Goal: Transaction & Acquisition: Purchase product/service

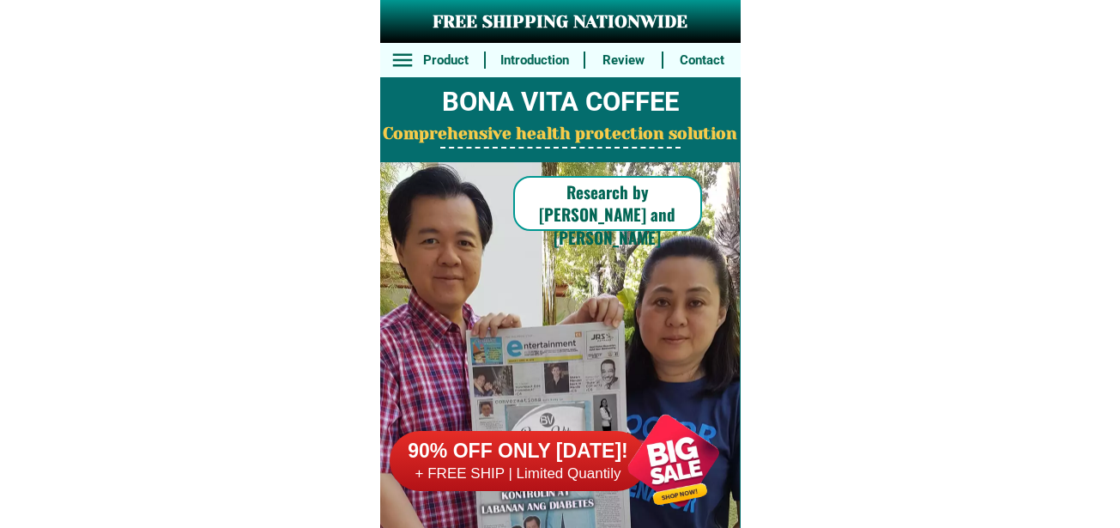
click at [669, 432] on div at bounding box center [673, 460] width 135 height 135
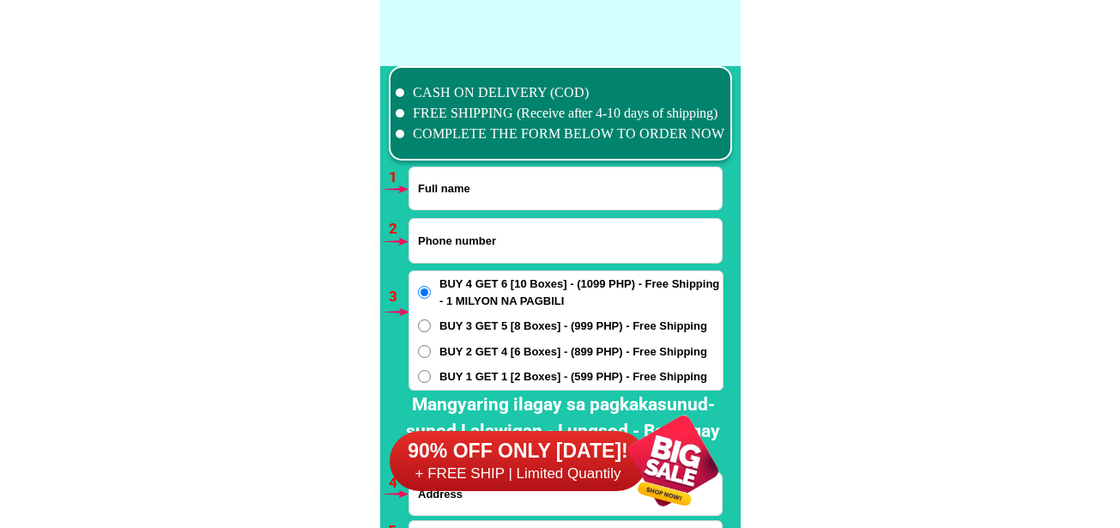
scroll to position [12623, 0]
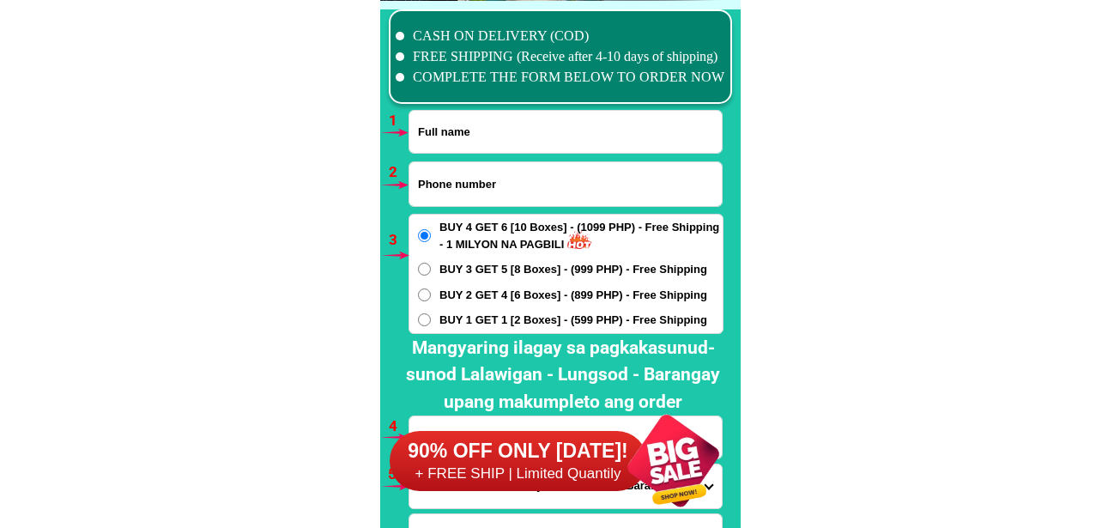
click at [466, 146] on input "Input full_name" at bounding box center [565, 132] width 312 height 42
paste input "Mabel Panilo"
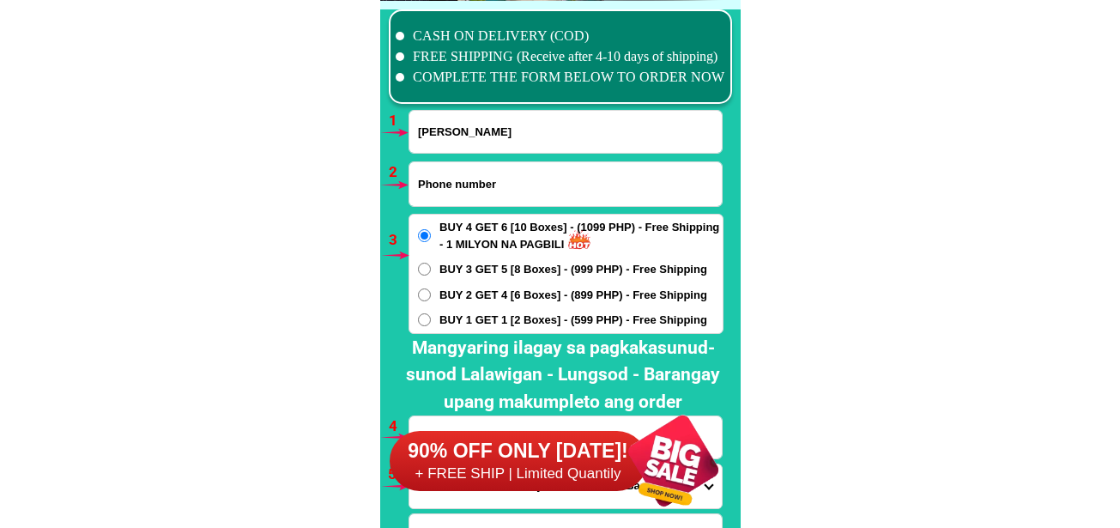
type input "Mabel Panilo"
click at [547, 173] on input "Input phone_number" at bounding box center [565, 184] width 312 height 44
paste input "09186249810"
type input "09186249810"
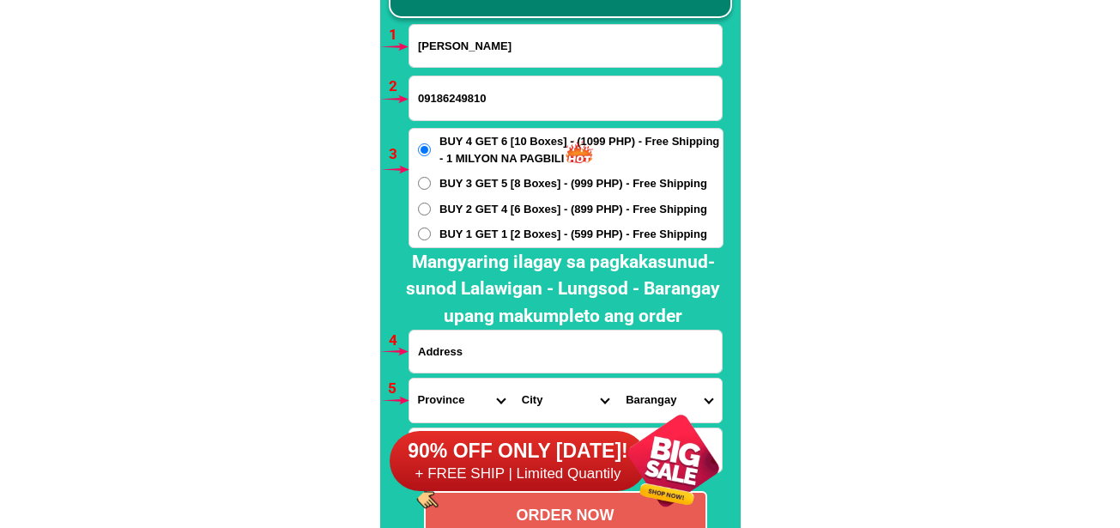
click at [470, 349] on input "Input address" at bounding box center [565, 351] width 312 height 42
paste input "#15 Lot4 Blk21 Palm St Corner Pomelo St Ph6 Area8 Greenwood Subd Cainta Rizal B…"
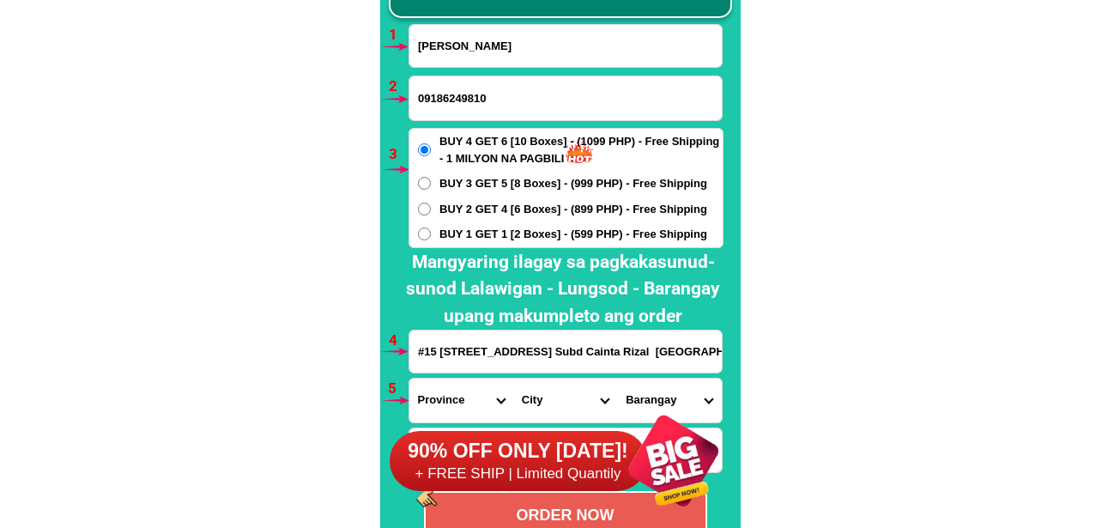
scroll to position [0, 288]
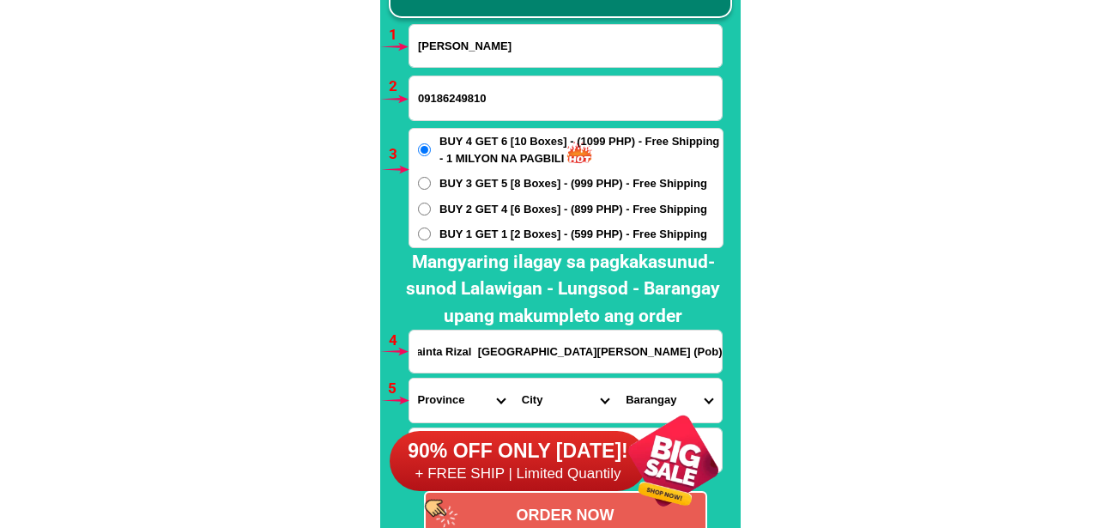
type input "#15 Lot4 Blk21 Palm St Corner Pomelo St Ph6 Area8 Greenwood Subd Cainta Rizal B…"
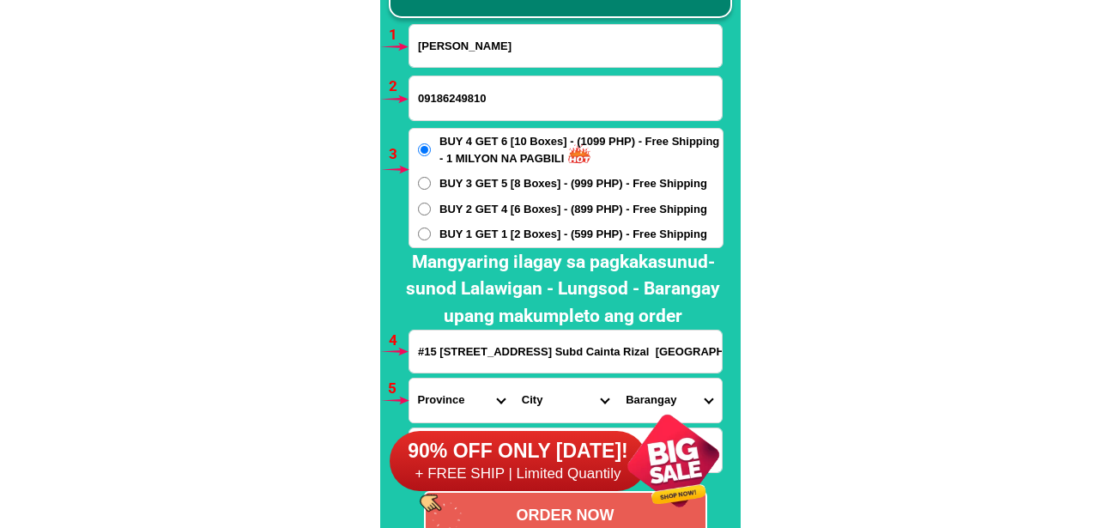
scroll to position [12794, 0]
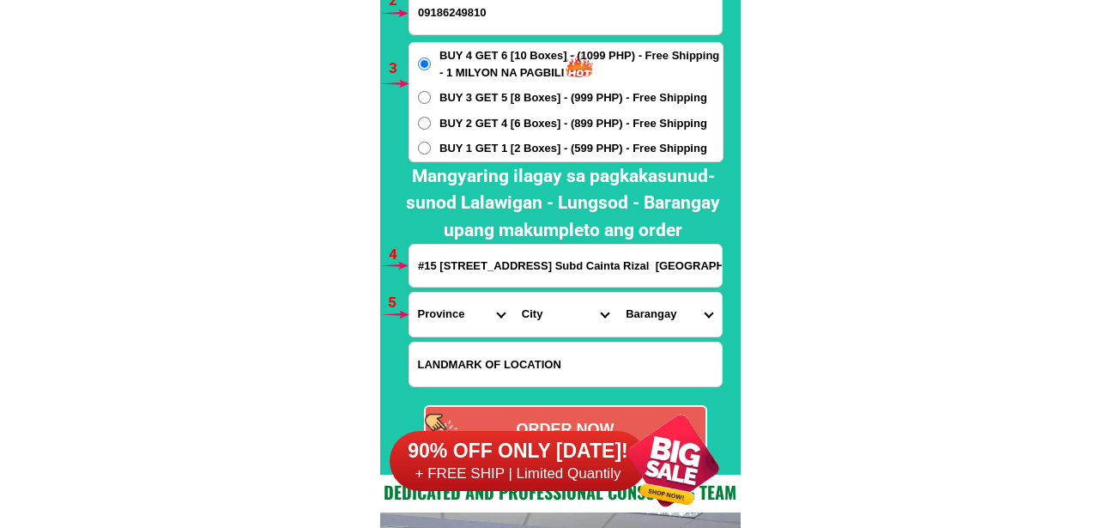
click at [446, 325] on select "Province [GEOGRAPHIC_DATA] [GEOGRAPHIC_DATA] [GEOGRAPHIC_DATA] [GEOGRAPHIC_DATA…" at bounding box center [461, 315] width 104 height 44
select select "63_993"
click at [409, 293] on select "Province [GEOGRAPHIC_DATA] [GEOGRAPHIC_DATA] [GEOGRAPHIC_DATA] [GEOGRAPHIC_DATA…" at bounding box center [461, 315] width 104 height 44
click at [561, 324] on select "City Angono Antipolo-city Binangonan Cainta Cardona Jala-jala Pililla Rizal-bar…" at bounding box center [565, 315] width 104 height 44
select select "63_9934004"
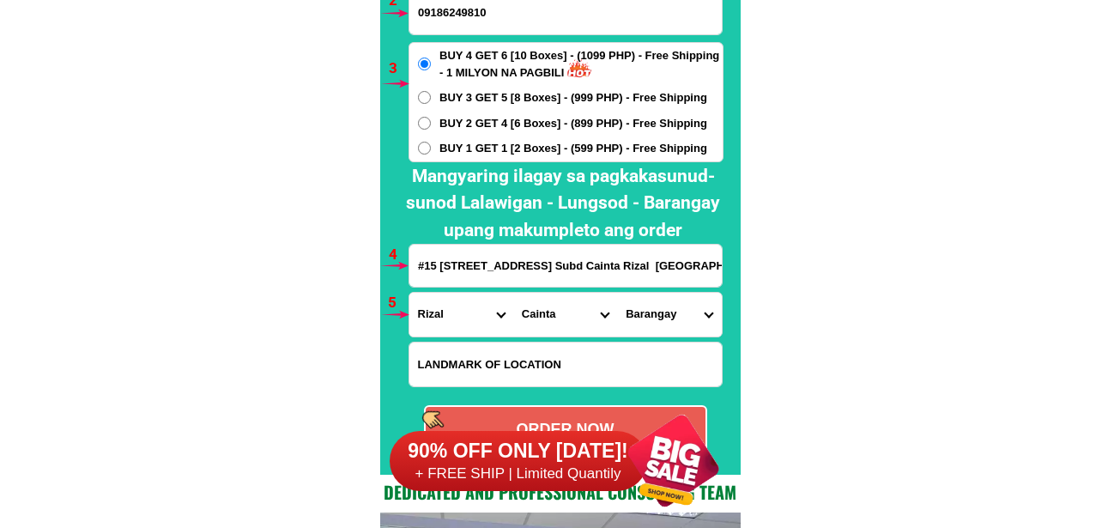
click at [513, 293] on select "City Angono Antipolo-city Binangonan Cainta Cardona Jala-jala Pililla Rizal-bar…" at bounding box center [565, 315] width 104 height 44
click at [654, 327] on select "Barangay San andres (pob.) San isidro San juan San roque Santa rosa Santo domin…" at bounding box center [669, 315] width 104 height 44
select select "63_99340045207"
click at [617, 293] on select "Barangay San andres (pob.) San isidro San juan San roque Santa rosa Santo domin…" at bounding box center [669, 315] width 104 height 44
click at [548, 122] on span "BUY 2 GET 4 [6 Boxes] - (899 PHP) - Free Shipping" at bounding box center [573, 123] width 268 height 17
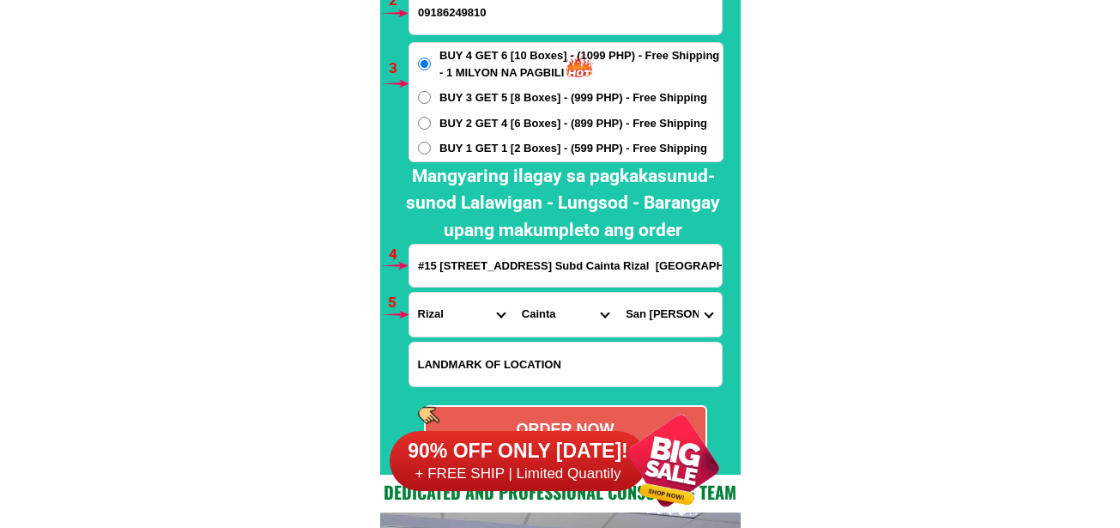
click at [431, 122] on input "BUY 2 GET 4 [6 Boxes] - (899 PHP) - Free Shipping" at bounding box center [424, 123] width 13 height 13
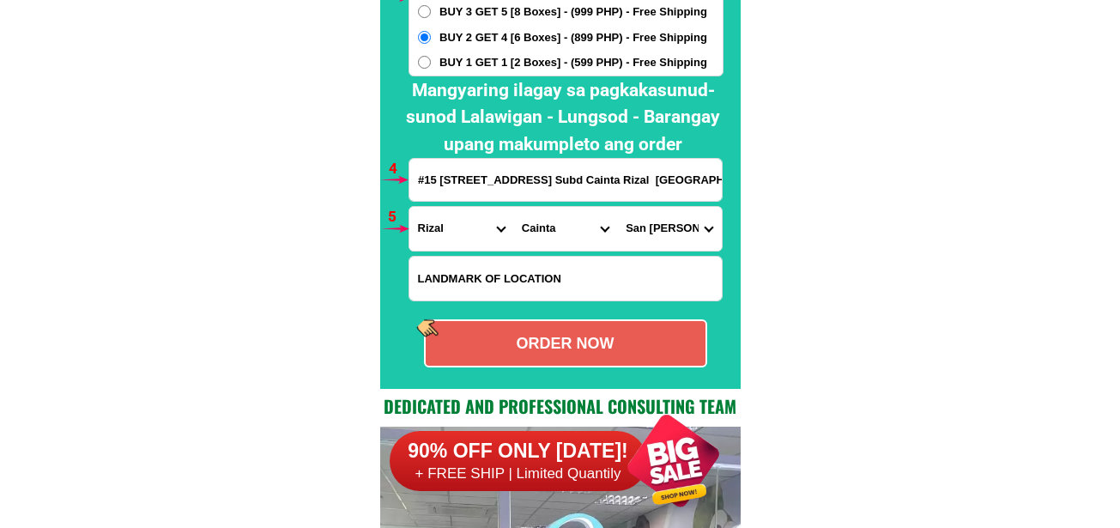
click at [584, 359] on div "ORDER NOW" at bounding box center [565, 343] width 283 height 48
radio input "true"
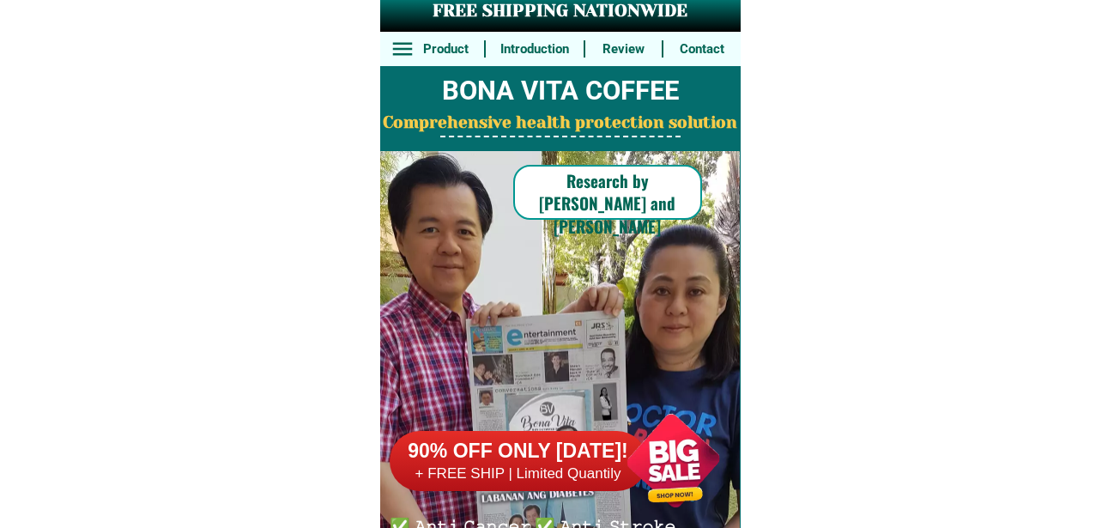
click at [588, 427] on div "90% OFF ONLY [DATE]! + FREE SHIP | Limited Quantily" at bounding box center [565, 460] width 351 height 135
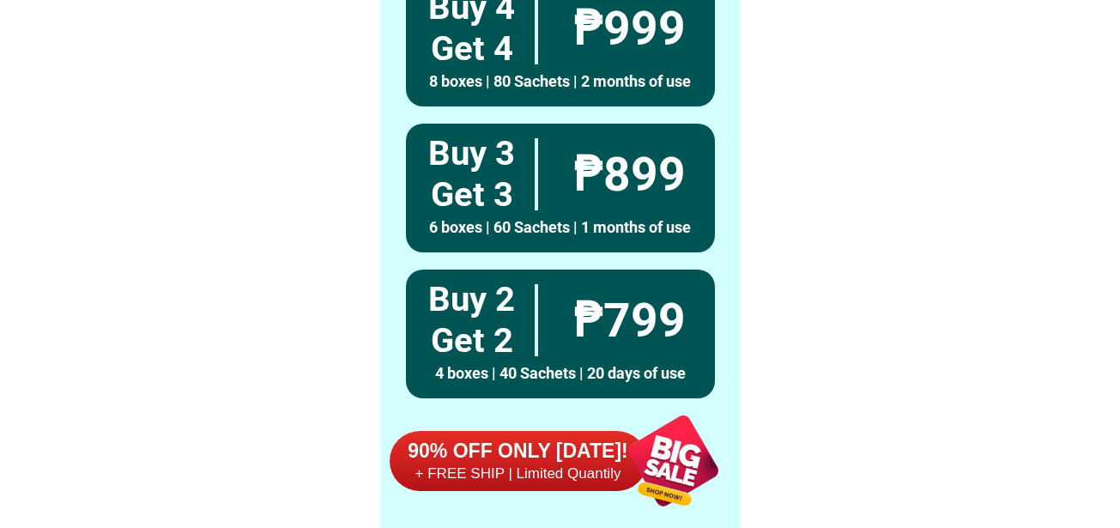
scroll to position [12623, 0]
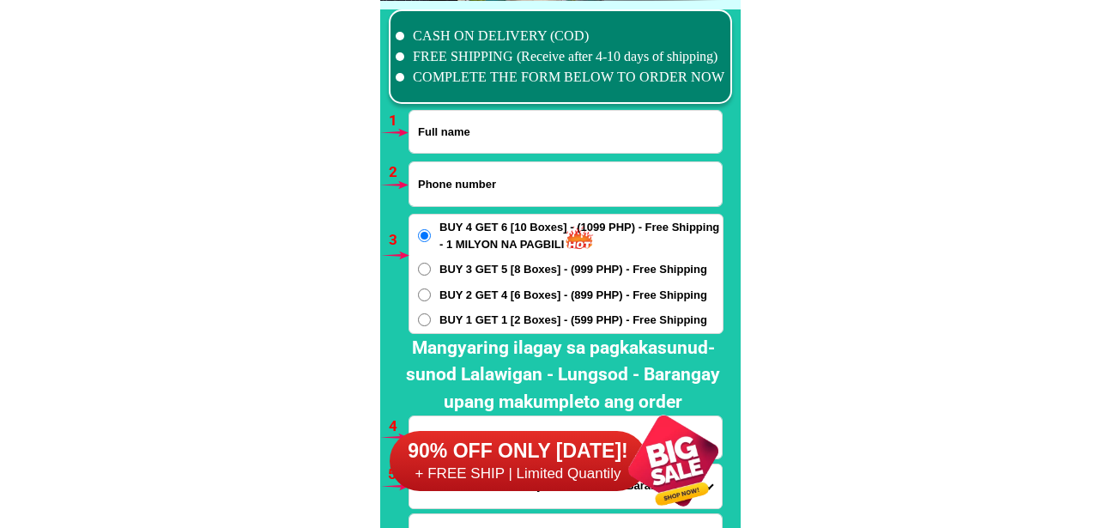
click at [506, 177] on input "Input phone_number" at bounding box center [565, 184] width 312 height 44
paste input "09972544217"
type input "09972544217"
click at [461, 115] on input "Input full_name" at bounding box center [565, 132] width 312 height 42
paste input "[PERSON_NAME]"
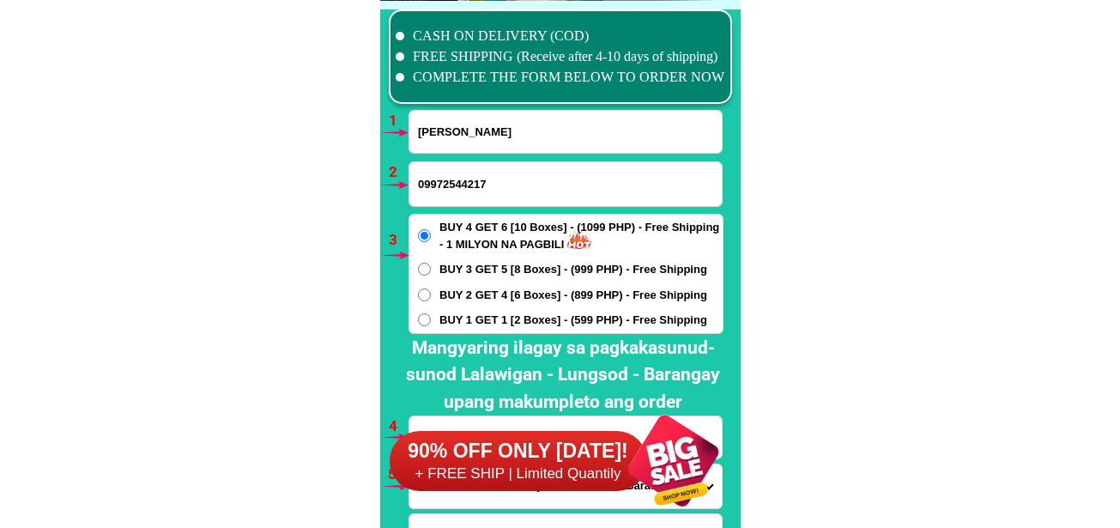
type input "[PERSON_NAME]"
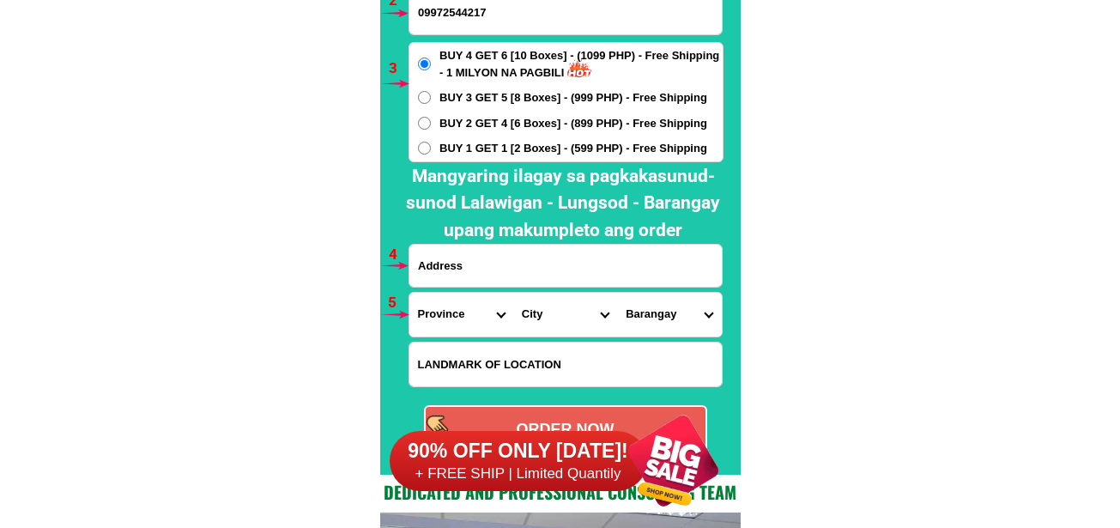
click at [497, 273] on input "Input address" at bounding box center [565, 266] width 312 height 42
paste input "Logcobin store, cobblestone st, [PERSON_NAME], [GEOGRAPHIC_DATA], [GEOGRAPHIC_D…"
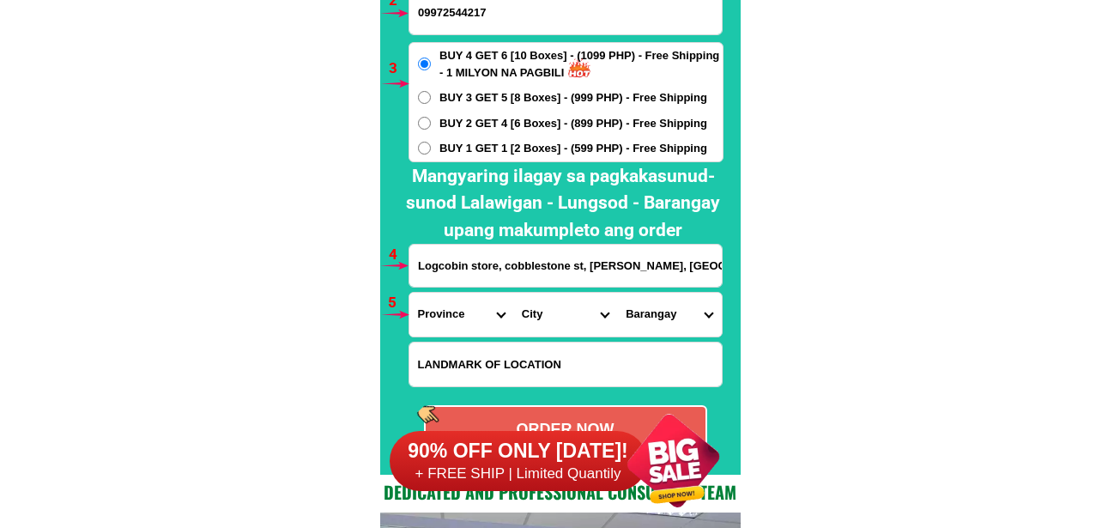
scroll to position [0, 95]
type input "Logcobin store, cobblestone st, [PERSON_NAME], [GEOGRAPHIC_DATA], [GEOGRAPHIC_D…"
click at [435, 312] on select "Province [GEOGRAPHIC_DATA] [GEOGRAPHIC_DATA] [GEOGRAPHIC_DATA] [GEOGRAPHIC_DATA…" at bounding box center [461, 315] width 104 height 44
select select "63_695"
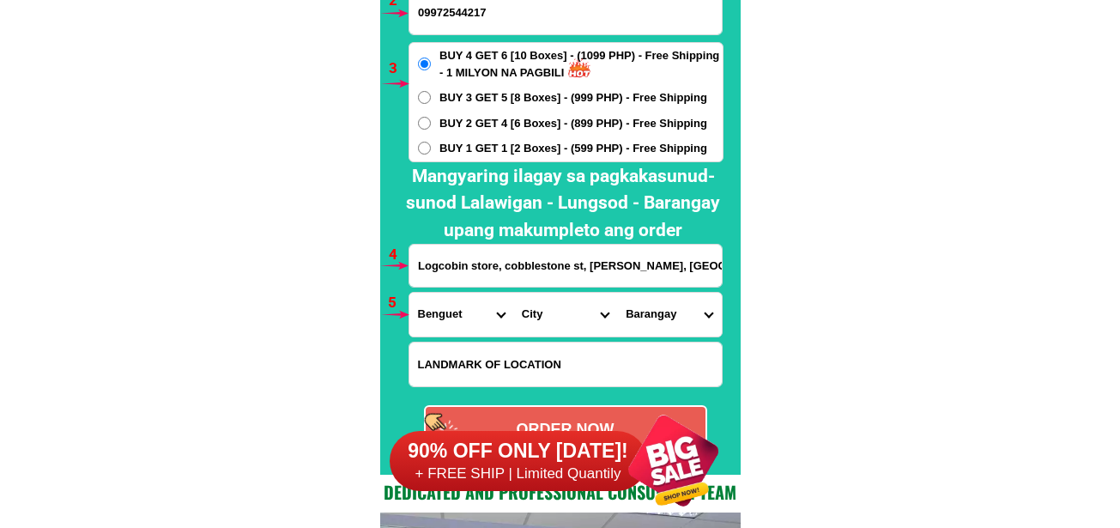
click at [409, 293] on select "Province [GEOGRAPHIC_DATA] [GEOGRAPHIC_DATA] [GEOGRAPHIC_DATA] [GEOGRAPHIC_DATA…" at bounding box center [461, 315] width 104 height 44
click at [547, 315] on select "City Atok [GEOGRAPHIC_DATA]-city [GEOGRAPHIC_DATA] [GEOGRAPHIC_DATA] Buguias It…" at bounding box center [565, 315] width 104 height 44
select select "63_6951986"
click at [513, 293] on select "City Atok Baguio-city Bakun Bokod Buguias Itogon Kabayan Kapangan Kibungan La-t…" at bounding box center [565, 315] width 104 height 44
click at [664, 320] on select "Barangay A. bonifacio-caguioa-rimando (abcr) Abanao-zandueta-kayong-chugum-otek…" at bounding box center [669, 315] width 104 height 44
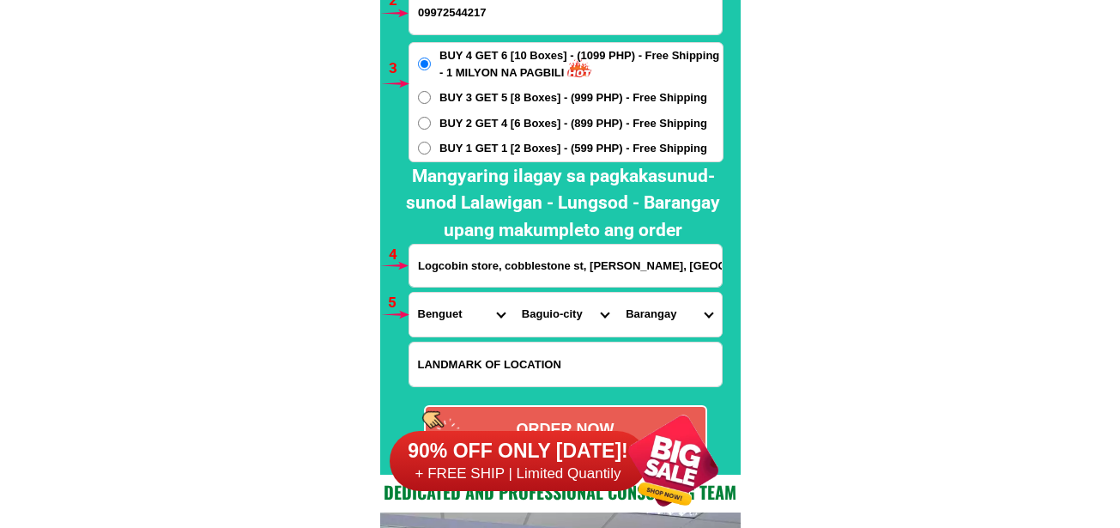
select select "63_695198684474"
click at [617, 293] on select "Barangay A. bonifacio-caguioa-rimando (abcr) Abanao-zandueta-kayong-chugum-otek…" at bounding box center [669, 315] width 104 height 44
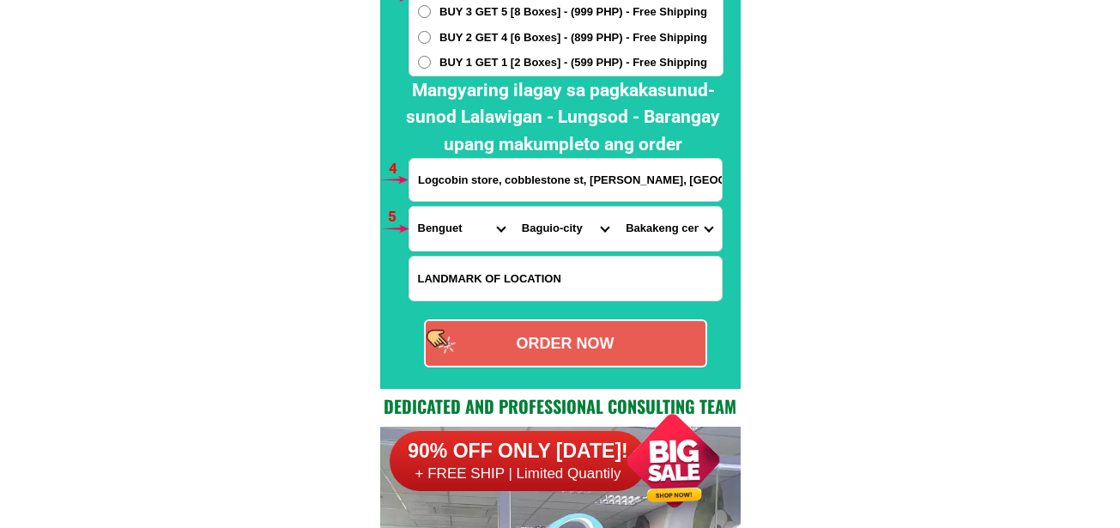
click at [595, 340] on div "ORDER NOW" at bounding box center [566, 343] width 280 height 23
radio input "true"
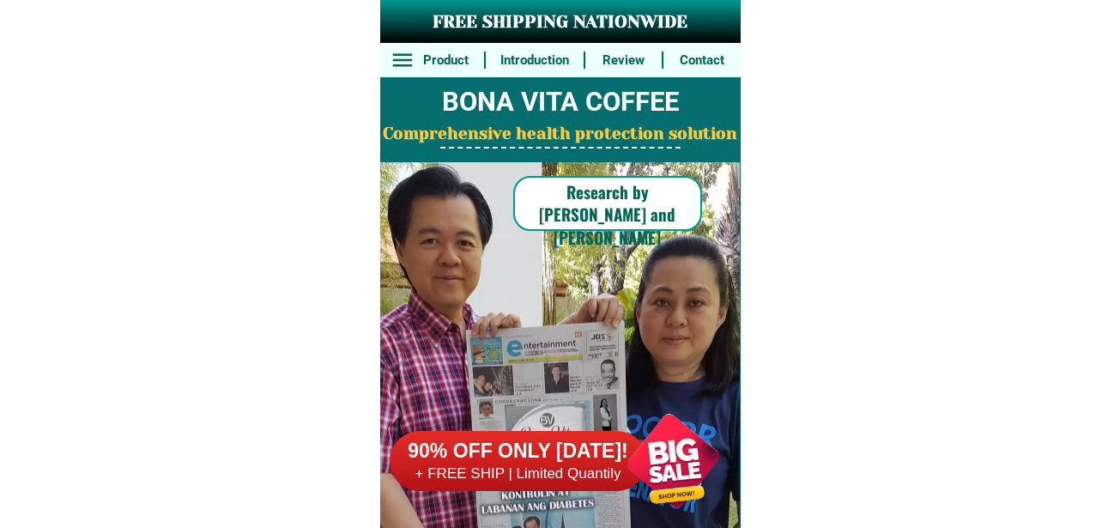
click at [664, 445] on div at bounding box center [673, 460] width 135 height 135
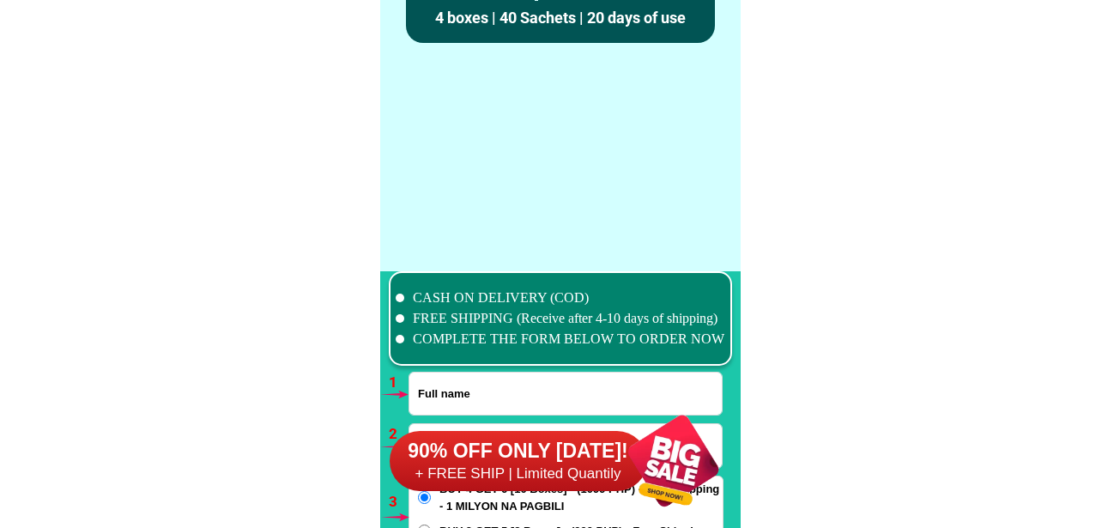
scroll to position [12623, 0]
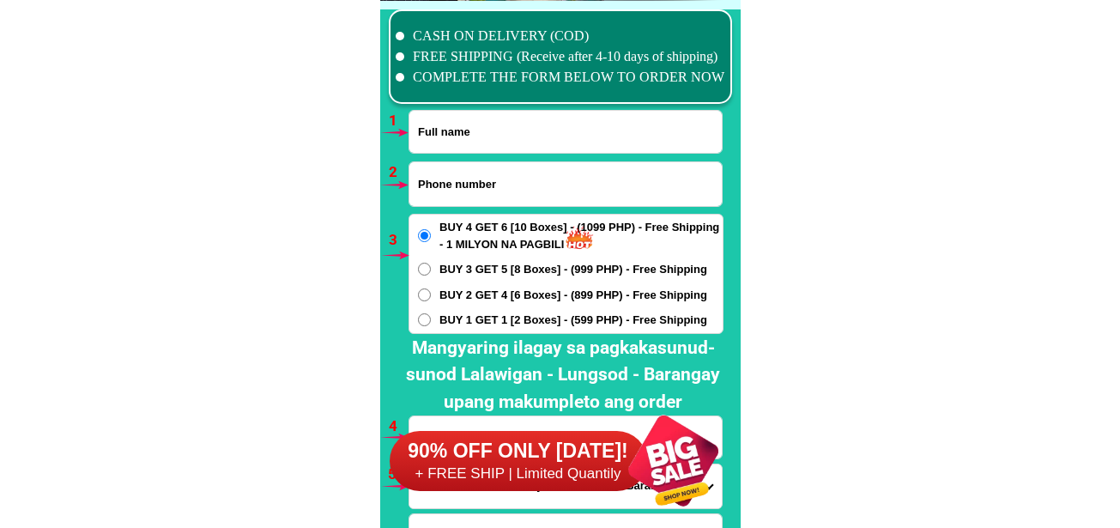
click at [518, 174] on input "Input phone_number" at bounding box center [565, 184] width 312 height 44
paste input "0935 850 8963"
click at [474, 181] on input "0935 850 8963" at bounding box center [565, 184] width 312 height 44
click at [470, 186] on input "0935 850 8963" at bounding box center [565, 184] width 312 height 44
click at [449, 179] on input "0935 8508963" at bounding box center [565, 184] width 312 height 44
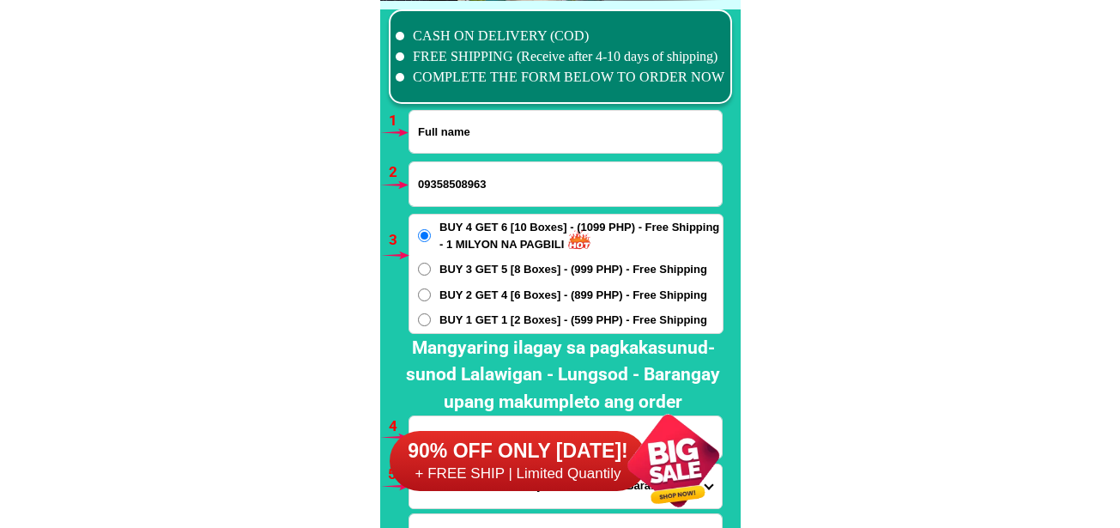
type input "09358508963"
click at [510, 131] on input "Input full_name" at bounding box center [565, 132] width 312 height 42
paste input "Annabelle miranda"
type input "Annabelle miranda"
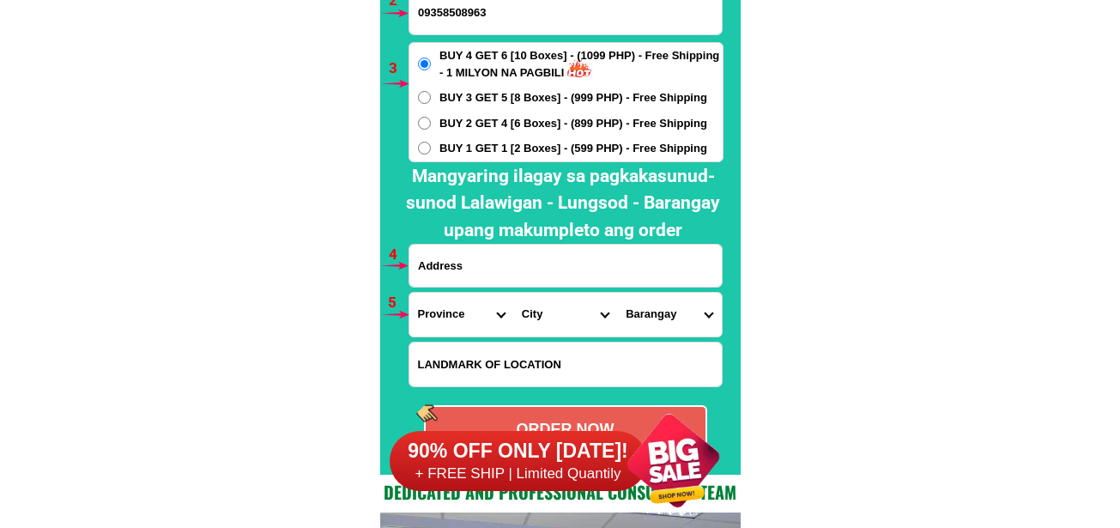
click at [487, 287] on div at bounding box center [566, 266] width 314 height 44
click at [487, 272] on input "Input address" at bounding box center [565, 266] width 312 height 42
paste input "Brgy lote apartment b santiago sta ana pampanga"
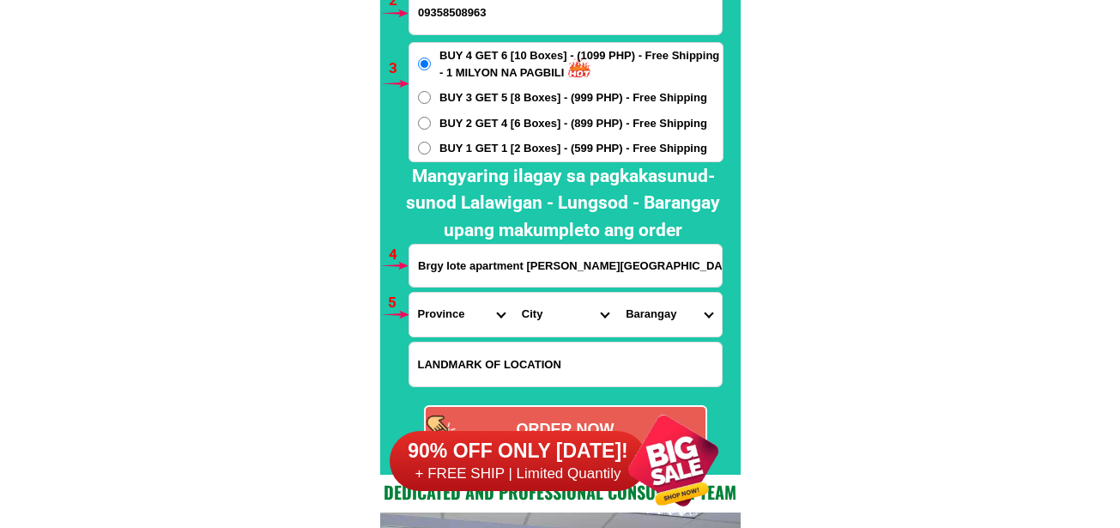
type input "Brgy lote apartment b santiago sta ana pampanga"
drag, startPoint x: 469, startPoint y: 307, endPoint x: 480, endPoint y: 305, distance: 11.5
click at [469, 307] on select "Province [GEOGRAPHIC_DATA] [GEOGRAPHIC_DATA] [GEOGRAPHIC_DATA] [GEOGRAPHIC_DATA…" at bounding box center [461, 315] width 104 height 44
select select "63_779"
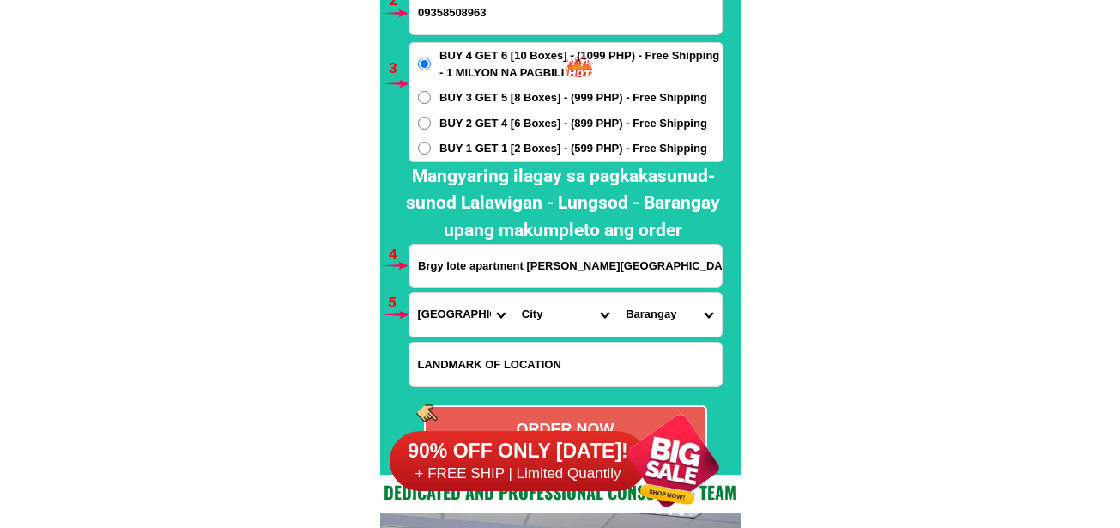
click at [409, 293] on select "Province [GEOGRAPHIC_DATA] [GEOGRAPHIC_DATA] [GEOGRAPHIC_DATA] [GEOGRAPHIC_DATA…" at bounding box center [461, 315] width 104 height 44
click at [533, 305] on select "City Angeles-city Apalit Arayat Bacolor Candaba Floridablanca Guagua Lubao Maba…" at bounding box center [565, 315] width 104 height 44
click at [513, 293] on select "City Angeles-city Apalit Arayat Bacolor Candaba Floridablanca Guagua Lubao Maba…" at bounding box center [565, 315] width 104 height 44
click at [644, 301] on select "Barangay San agustin San bartolome San isidro San joaquin (pob.) San jose San j…" at bounding box center [669, 315] width 104 height 44
click at [549, 318] on select "City Angeles-city Apalit Arayat Bacolor Candaba Floridablanca Guagua Lubao Maba…" at bounding box center [565, 315] width 104 height 44
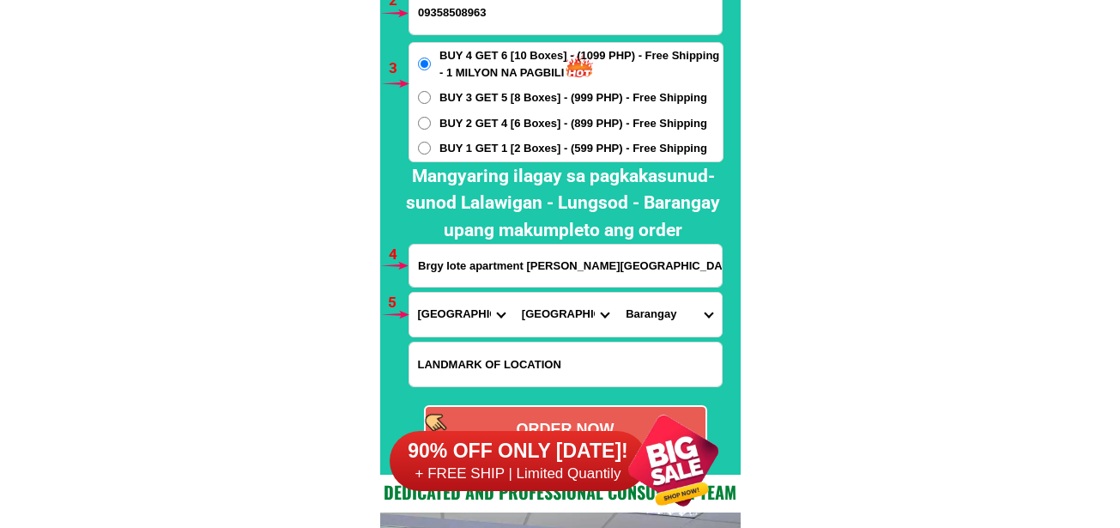
select select "63_7791488"
click at [513, 293] on select "City Angeles-city Apalit Arayat Bacolor Candaba Floridablanca Guagua Lubao Maba…" at bounding box center [565, 315] width 104 height 44
click at [645, 318] on select "Barangay Becuran Dila-dila San agustin San basilio San isidro San jose (pob.) S…" at bounding box center [669, 315] width 104 height 44
select select "63_77914881608"
click at [617, 293] on select "Barangay Becuran Dila-dila San agustin San basilio San isidro San jose (pob.) S…" at bounding box center [669, 315] width 104 height 44
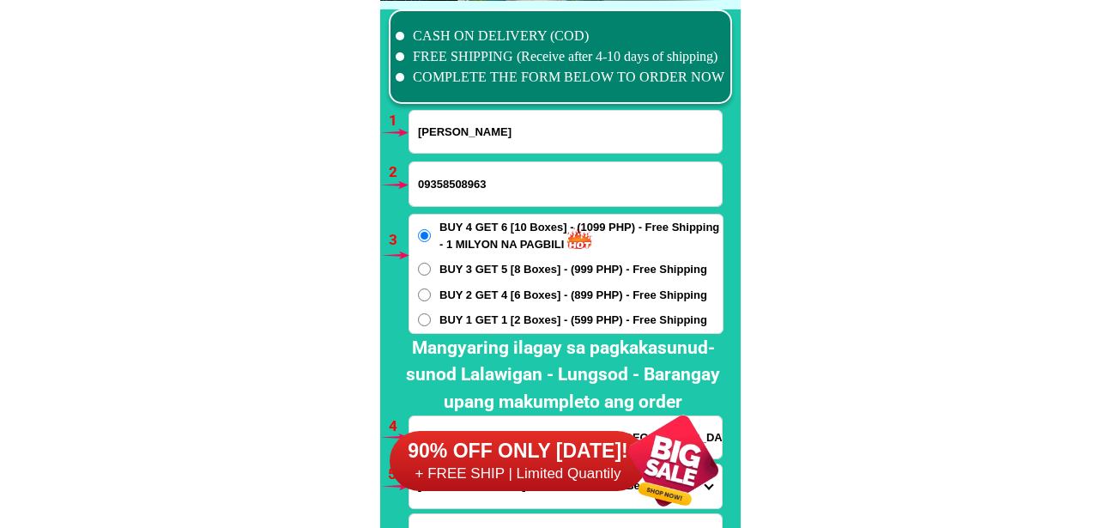
scroll to position [12880, 0]
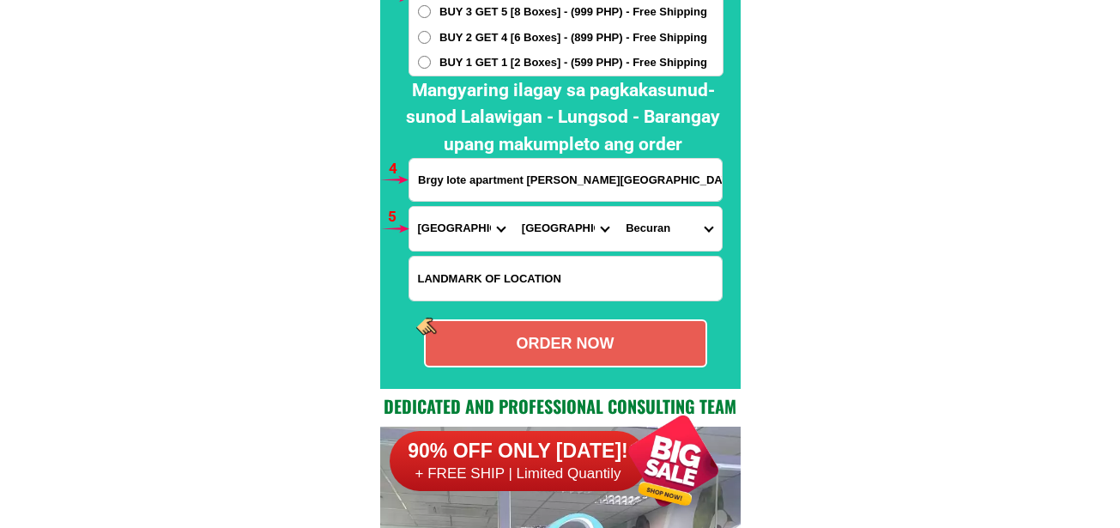
drag, startPoint x: 450, startPoint y: 285, endPoint x: 479, endPoint y: 313, distance: 40.7
click at [450, 285] on input "Input LANDMARKOFLOCATION" at bounding box center [565, 279] width 312 height 44
paste input "Alongbthe hyway tabe ng M Gas"
type input "Alongbthe hyway tabe ng M Gas"
click at [619, 346] on div "ORDER NOW" at bounding box center [566, 343] width 280 height 23
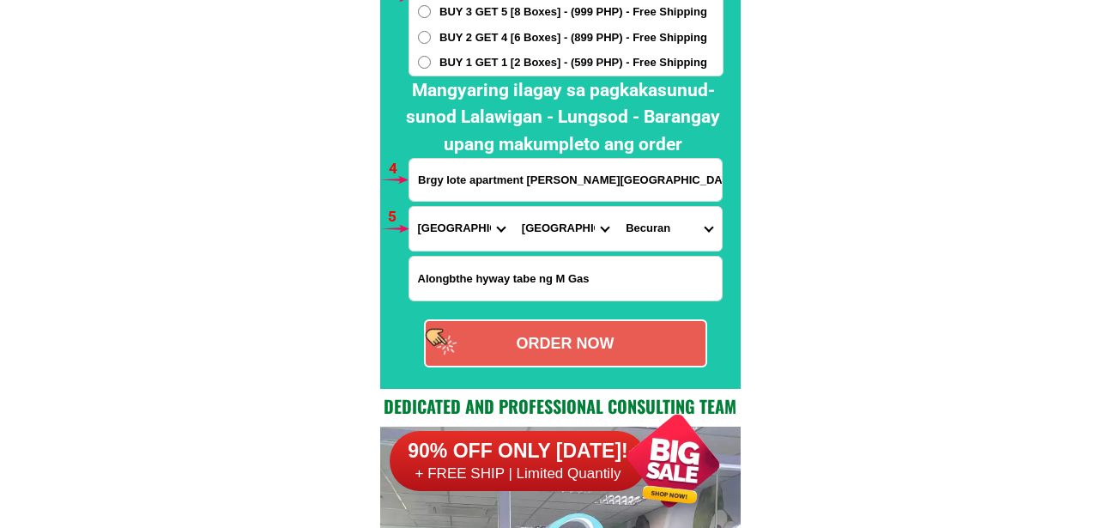
radio input "true"
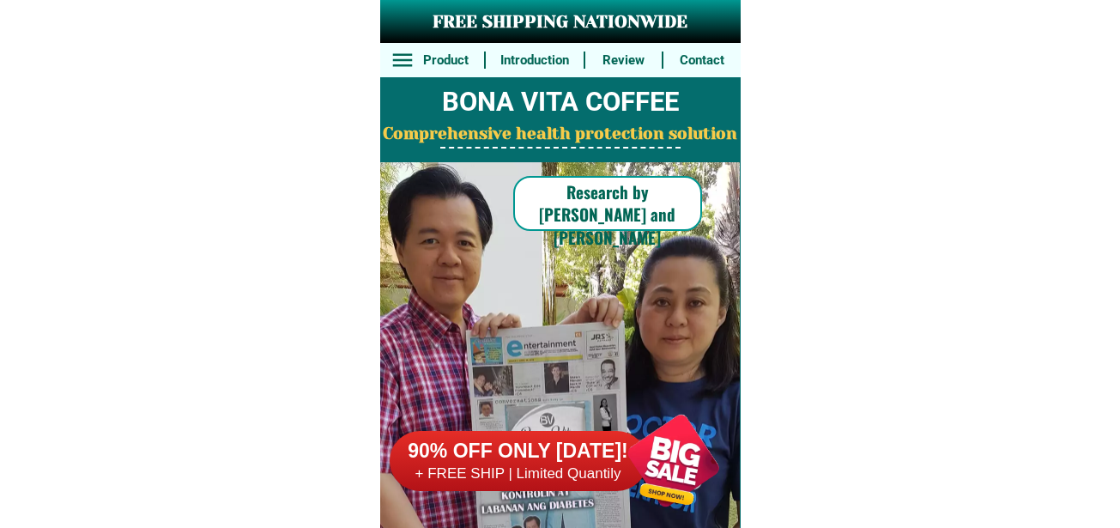
click at [606, 476] on div at bounding box center [673, 460] width 135 height 135
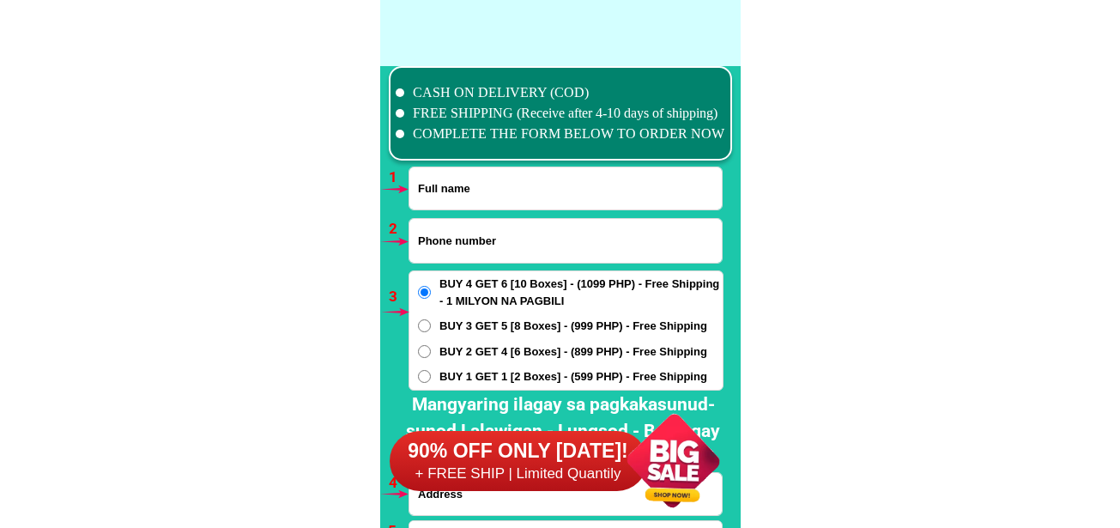
scroll to position [12623, 0]
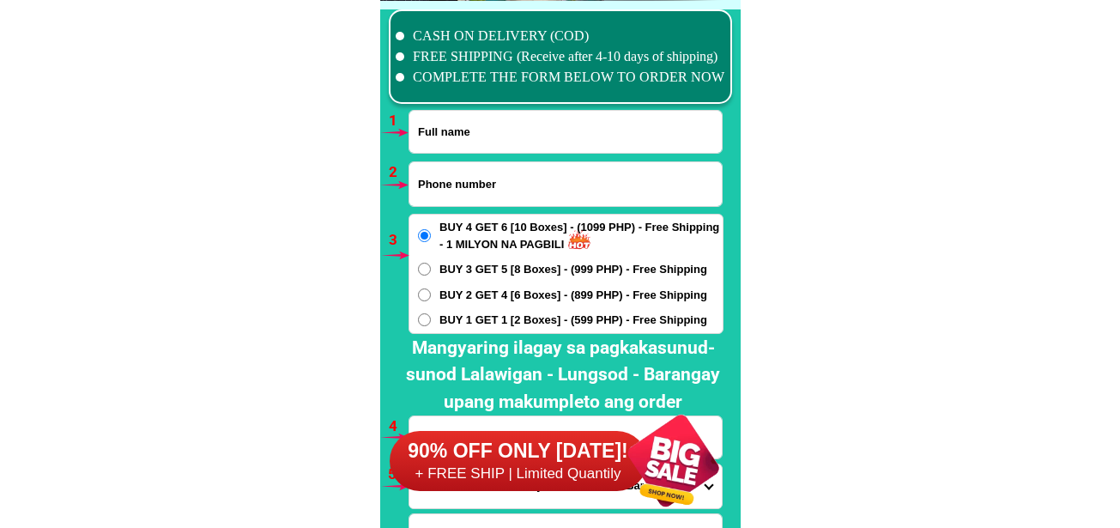
click at [492, 185] on input "Input phone_number" at bounding box center [565, 184] width 312 height 44
paste input "09056798936"
type input "09056798936"
click at [495, 120] on input "Input full_name" at bounding box center [565, 132] width 312 height 42
paste input "Ulysses A Gregorio""
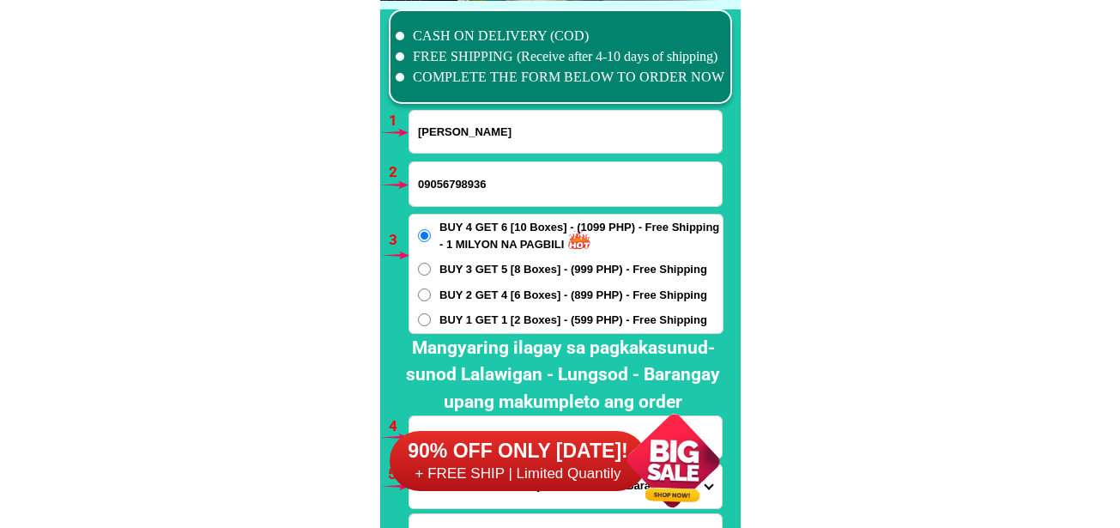
type input "Ulysses A Gregorio"
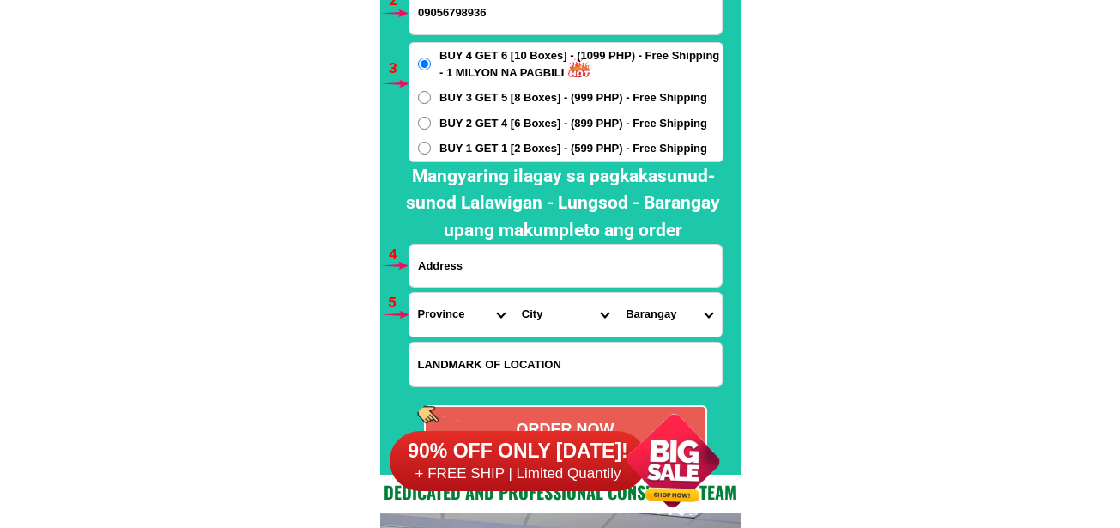
click at [488, 271] on input "Input address" at bounding box center [565, 266] width 312 height 42
paste input "Purok 2B Danatag Baungon Bukidnon"
type input "Purok 2B Danatag Baungon Bukidnon"
click at [445, 323] on select "Province [GEOGRAPHIC_DATA] [GEOGRAPHIC_DATA] [GEOGRAPHIC_DATA] [GEOGRAPHIC_DATA…" at bounding box center [461, 315] width 104 height 44
select select "63_623"
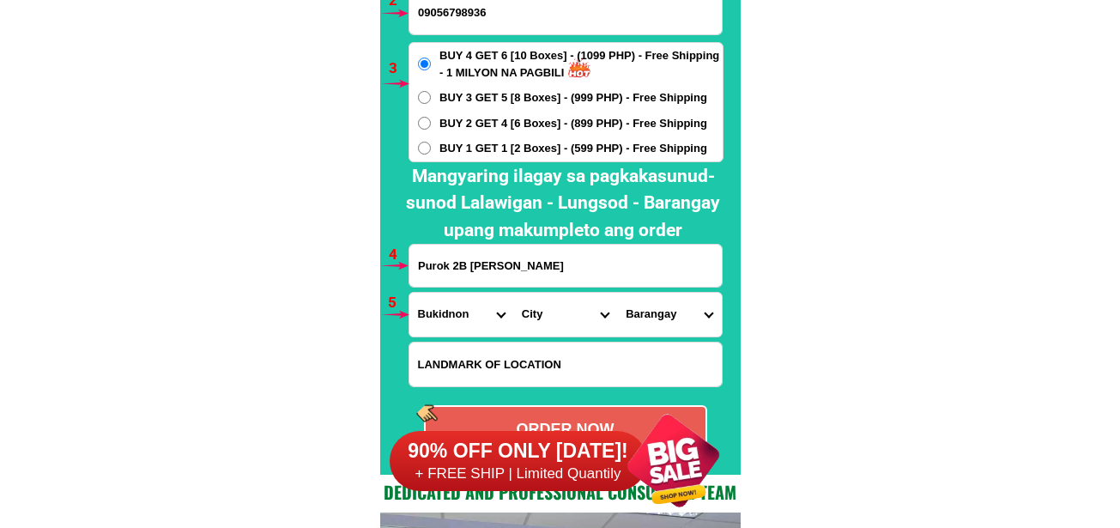
click at [409, 293] on select "Province [GEOGRAPHIC_DATA] [GEOGRAPHIC_DATA] [GEOGRAPHIC_DATA] [GEOGRAPHIC_DATA…" at bounding box center [461, 315] width 104 height 44
click at [544, 317] on select "City Baungon Bukidnon-malitbog Bukidnon-quezon Bukidnon-san-fernando Cabanglasa…" at bounding box center [565, 315] width 104 height 44
select select "63_6235084"
click at [513, 293] on select "City Baungon Bukidnon-malitbog Bukidnon-quezon Bukidnon-san-fernando Cabanglasa…" at bounding box center [565, 315] width 104 height 44
click at [642, 313] on select "Barangay Balintad Buenavista Danatag Imbatug (pob.) Kalilangan Lacolac Langaon …" at bounding box center [669, 315] width 104 height 44
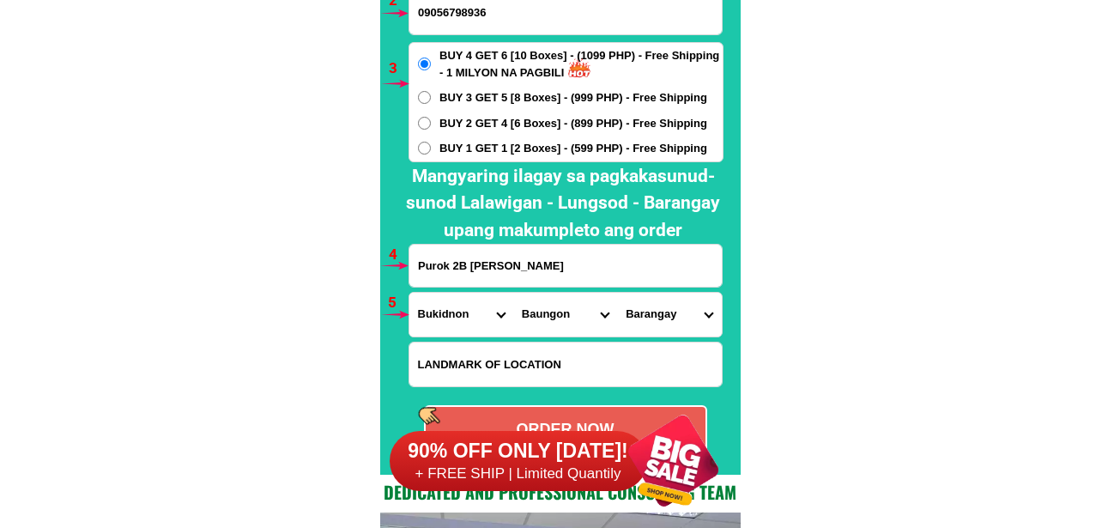
select select "63_62350842559"
click at [617, 293] on select "Barangay Balintad Buenavista Danatag Imbatug (pob.) Kalilangan Lacolac Langaon …" at bounding box center [669, 315] width 104 height 44
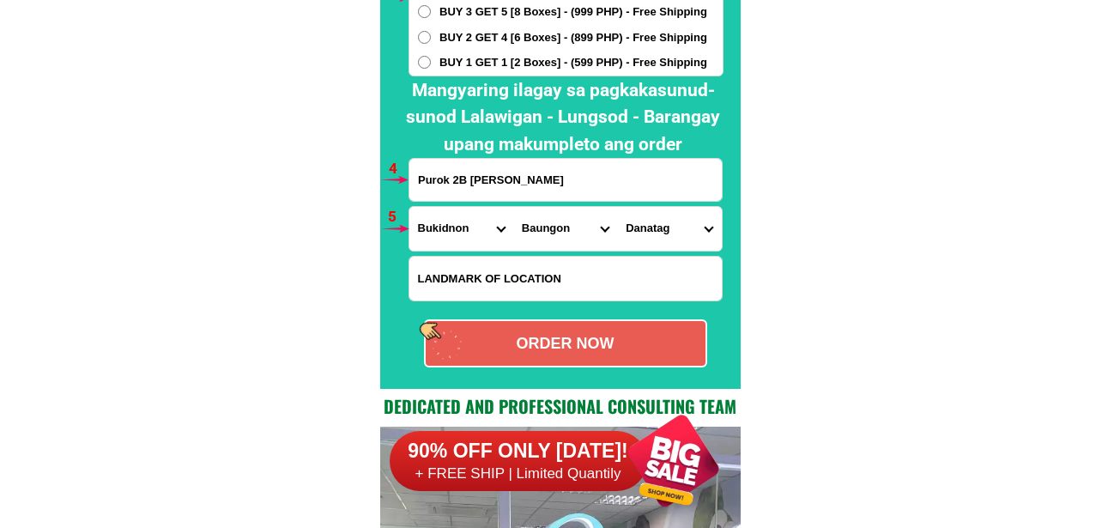
click at [615, 346] on div "ORDER NOW" at bounding box center [566, 343] width 280 height 23
radio input "true"
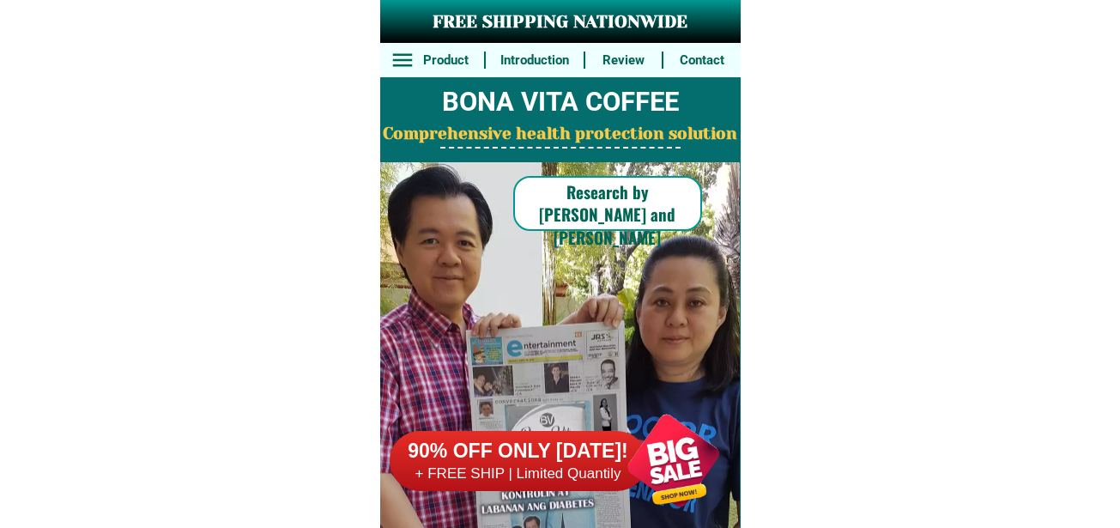
click at [599, 456] on h6 "90% OFF ONLY [DATE]!" at bounding box center [518, 452] width 257 height 26
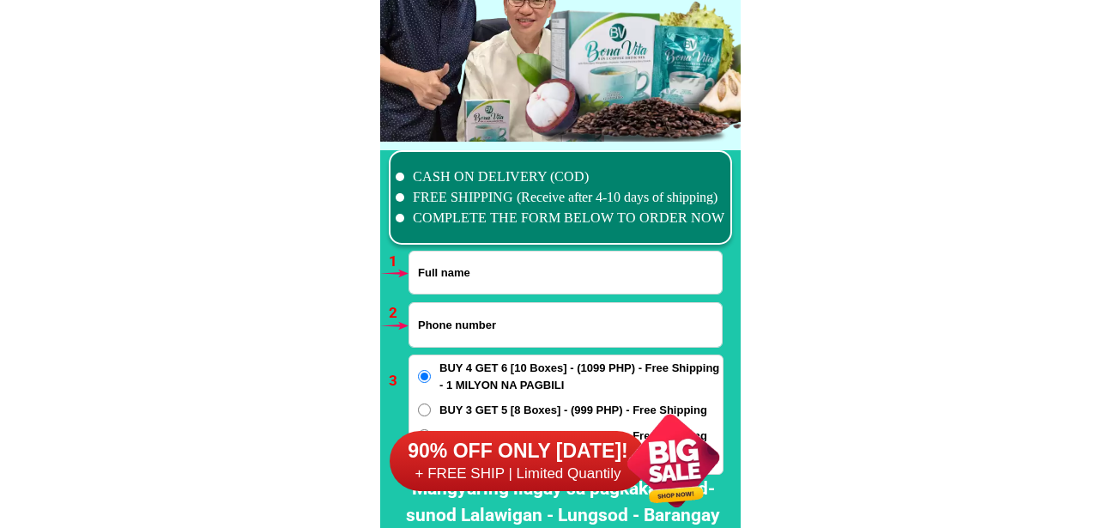
scroll to position [12623, 0]
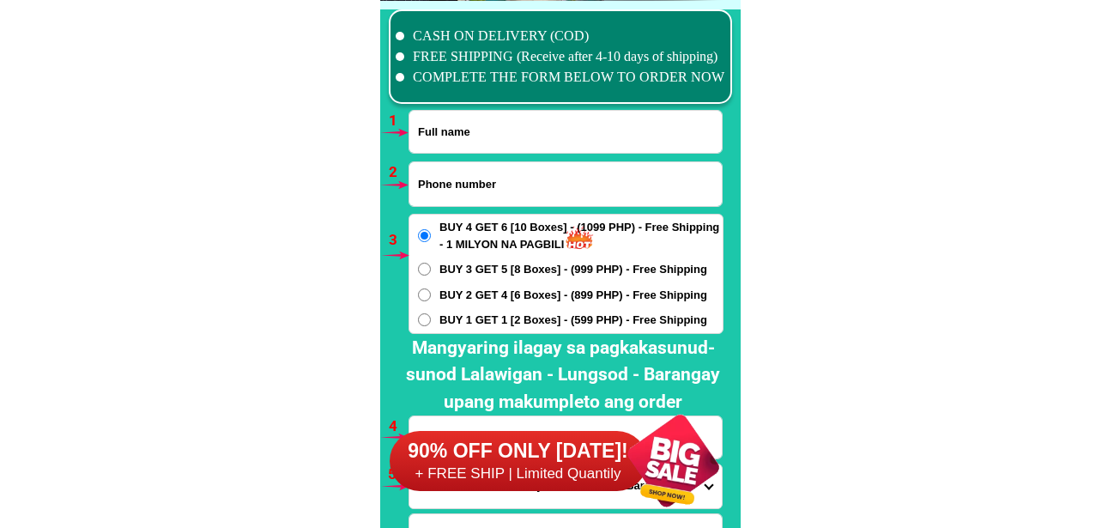
click at [482, 188] on input "Input phone_number" at bounding box center [565, 184] width 312 height 44
paste input "[PHONE_NUMBER]"
click at [440, 191] on input "[PHONE_NUMBER]" at bounding box center [565, 184] width 312 height 44
click at [457, 179] on input "[PHONE_NUMBER]" at bounding box center [565, 184] width 312 height 44
click at [479, 185] on input "[PHONE_NUMBER]" at bounding box center [565, 184] width 312 height 44
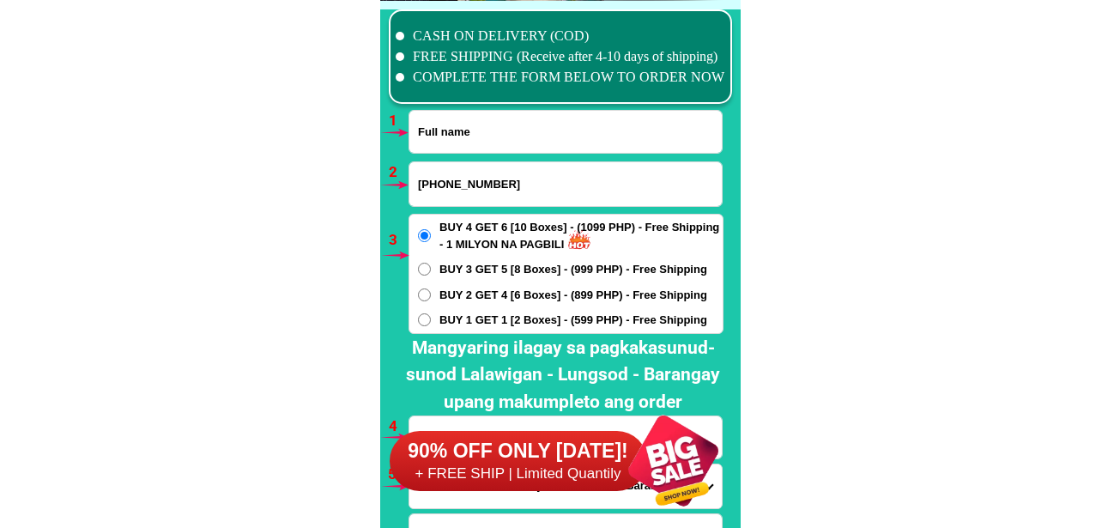
type input "[PHONE_NUMBER]"
click at [475, 118] on input "Input full_name" at bounding box center [565, 132] width 312 height 42
paste input "[PERSON_NAME]"
type input "[PERSON_NAME]"
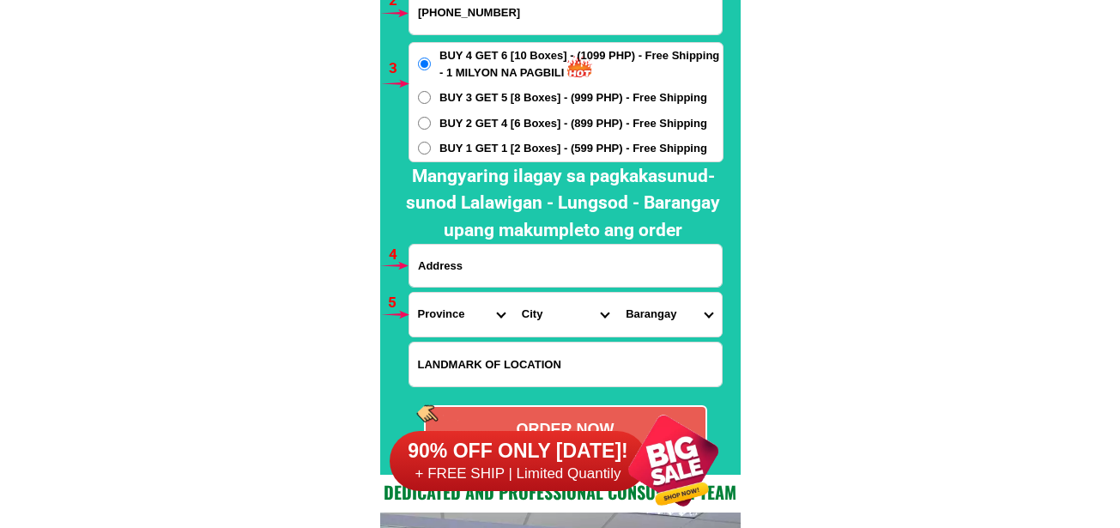
click at [525, 271] on input "Input address" at bounding box center [565, 266] width 312 height 42
paste input "Zillovia"
type input "Zillovia"
click at [421, 301] on select "Province [GEOGRAPHIC_DATA] [GEOGRAPHIC_DATA] [GEOGRAPHIC_DATA] [GEOGRAPHIC_DATA…" at bounding box center [461, 315] width 104 height 44
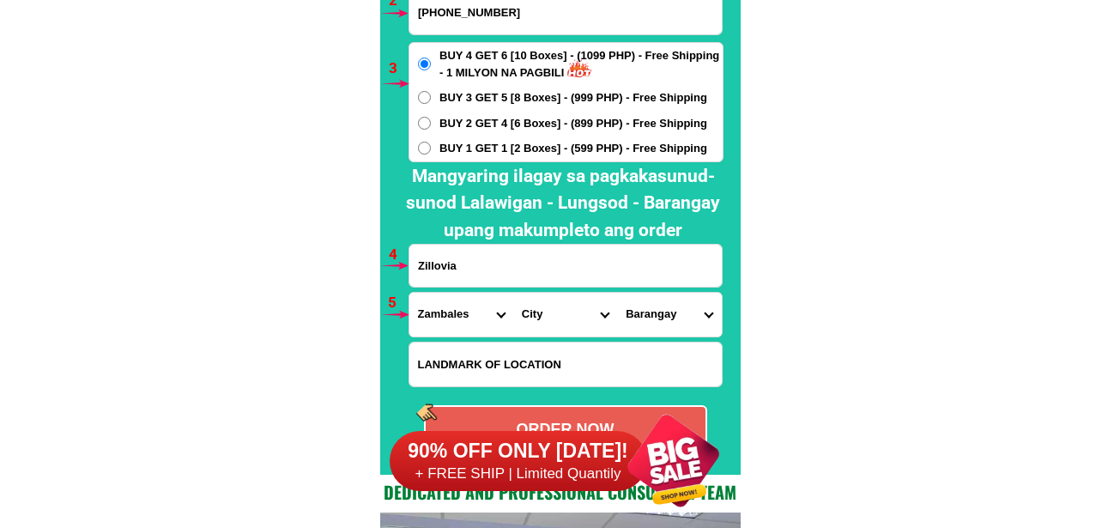
click at [435, 319] on select "Province [GEOGRAPHIC_DATA] [GEOGRAPHIC_DATA] [GEOGRAPHIC_DATA] [GEOGRAPHIC_DATA…" at bounding box center [461, 315] width 104 height 44
select select "63_394"
click at [663, 273] on input "Zillovia" at bounding box center [565, 266] width 312 height 42
drag, startPoint x: 470, startPoint y: 271, endPoint x: 354, endPoint y: 269, distance: 115.9
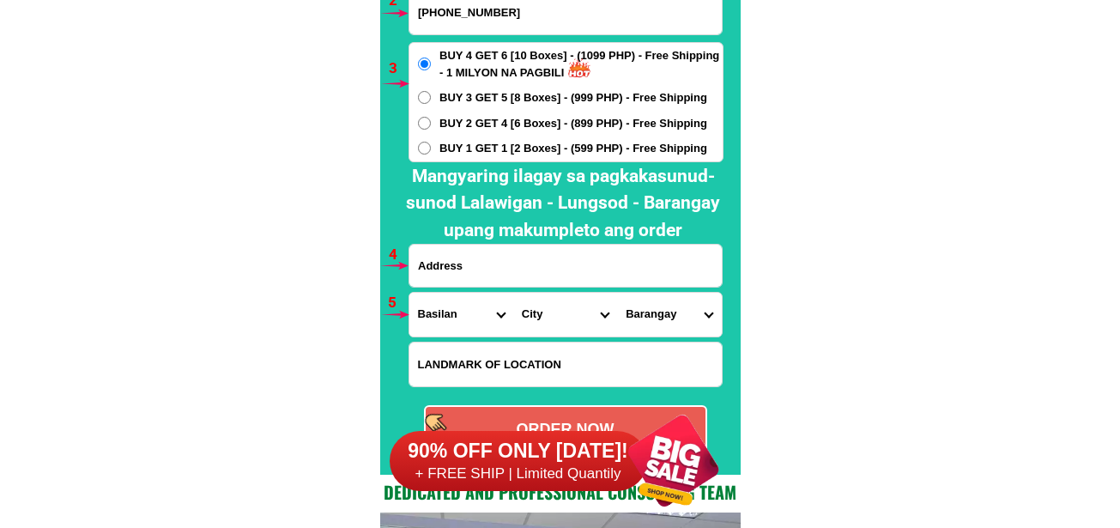
type input "Zillovia"
click at [440, 316] on select "Province [GEOGRAPHIC_DATA] [GEOGRAPHIC_DATA] [GEOGRAPHIC_DATA] [GEOGRAPHIC_DATA…" at bounding box center [461, 315] width 104 height 44
select select "63_513"
click at [409, 293] on select "Province [GEOGRAPHIC_DATA] [GEOGRAPHIC_DATA] [GEOGRAPHIC_DATA] [GEOGRAPHIC_DATA…" at bounding box center [461, 315] width 104 height 44
drag, startPoint x: 544, startPoint y: 317, endPoint x: 545, endPoint y: 294, distance: 23.2
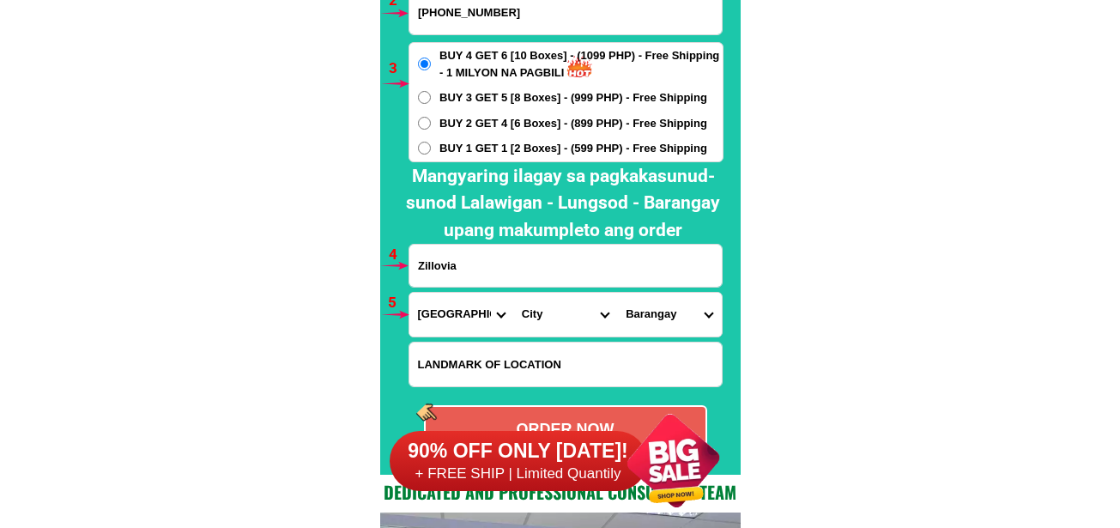
click at [544, 317] on select "City [GEOGRAPHIC_DATA]-[GEOGRAPHIC_DATA] [GEOGRAPHIC_DATA]-[PERSON_NAME] [GEOGR…" at bounding box center [565, 315] width 104 height 44
select select "63_5131995"
click at [513, 293] on select "City [GEOGRAPHIC_DATA]-[GEOGRAPHIC_DATA] [GEOGRAPHIC_DATA]-[PERSON_NAME] [GEOGR…" at bounding box center [565, 315] width 104 height 44
click at [663, 316] on select "Barangay Agao pob. (bgy. 3) [GEOGRAPHIC_DATA][PERSON_NAME] Ampayon Anticala [GE…" at bounding box center [669, 315] width 104 height 44
select select "63_5131995982"
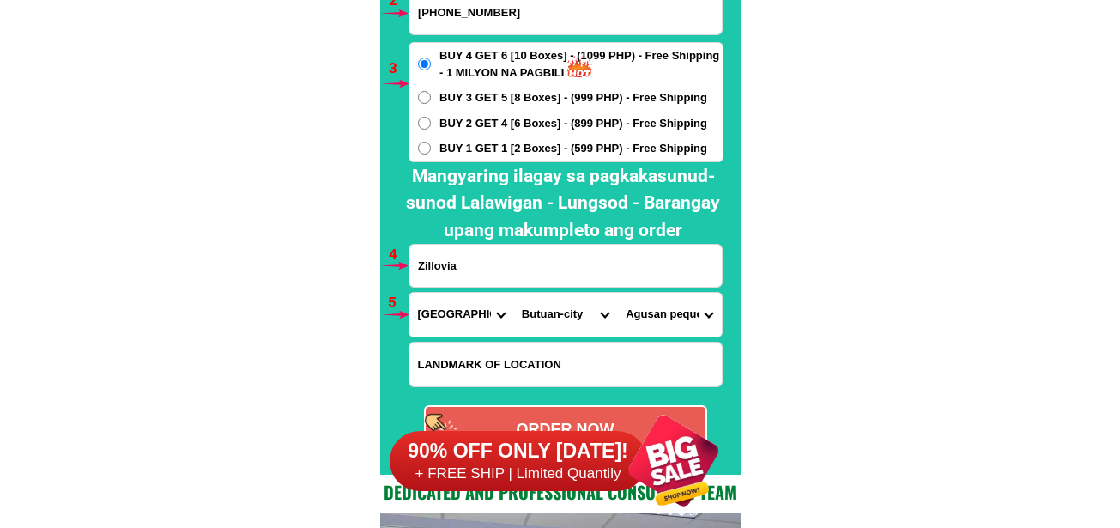
click at [617, 293] on select "Barangay Agao pob. (bgy. 3) [GEOGRAPHIC_DATA][PERSON_NAME] Ampayon Anticala [GE…" at bounding box center [669, 315] width 104 height 44
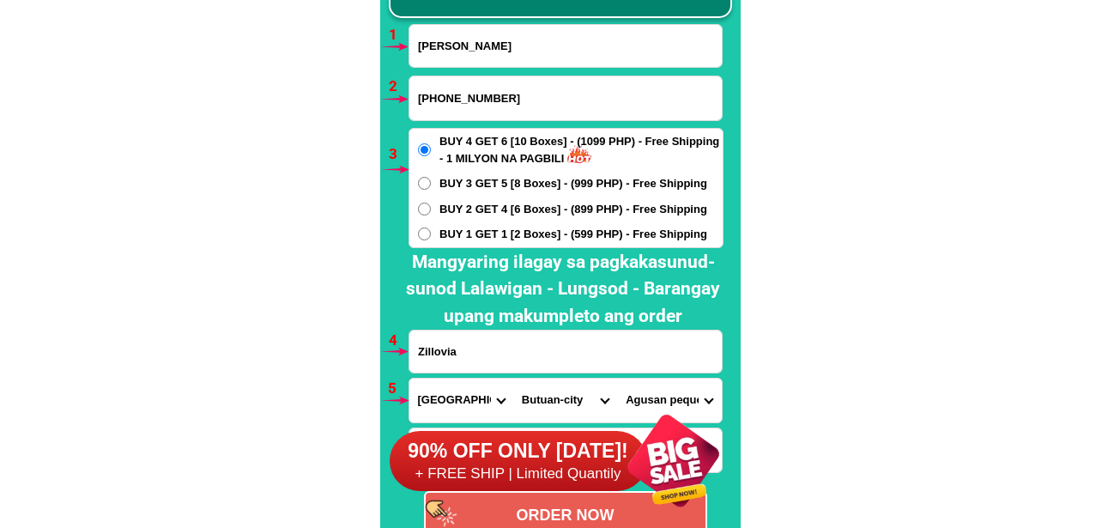
drag, startPoint x: 621, startPoint y: 227, endPoint x: 621, endPoint y: 239, distance: 11.2
click at [621, 230] on span "BUY 1 GET 1 [2 Boxes] - (599 PHP) - Free Shipping" at bounding box center [573, 234] width 268 height 17
click at [431, 230] on input "BUY 1 GET 1 [2 Boxes] - (599 PHP) - Free Shipping" at bounding box center [424, 233] width 13 height 13
radio input "true"
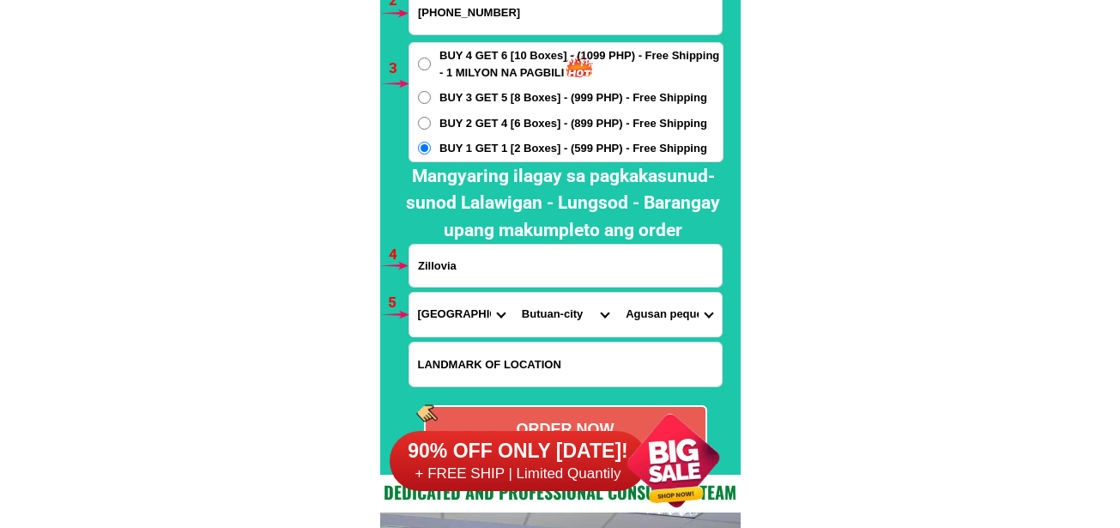
scroll to position [12880, 0]
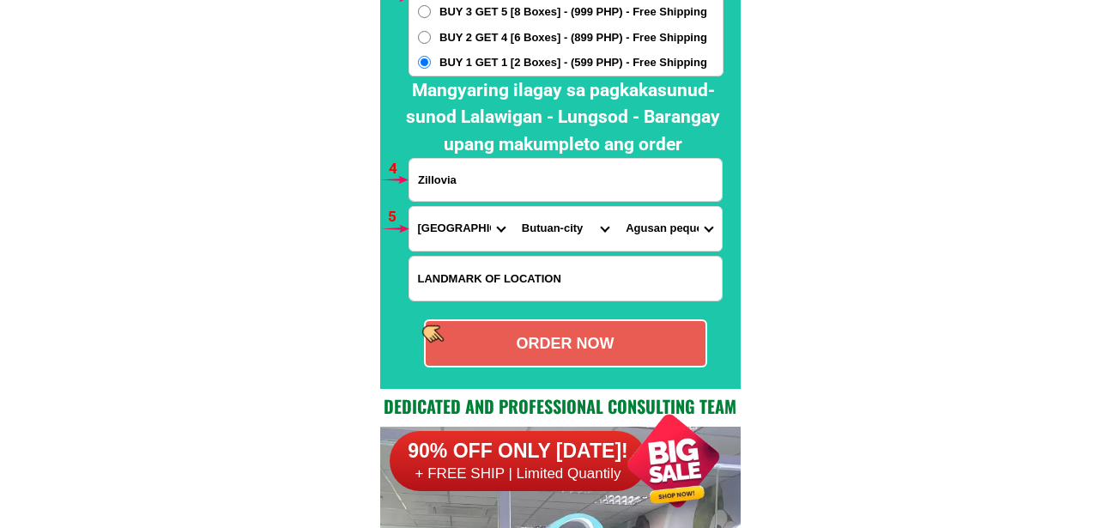
click at [609, 348] on div "ORDER NOW" at bounding box center [566, 343] width 280 height 23
type input "Zillovia"
radio input "true"
